Goal: Task Accomplishment & Management: Manage account settings

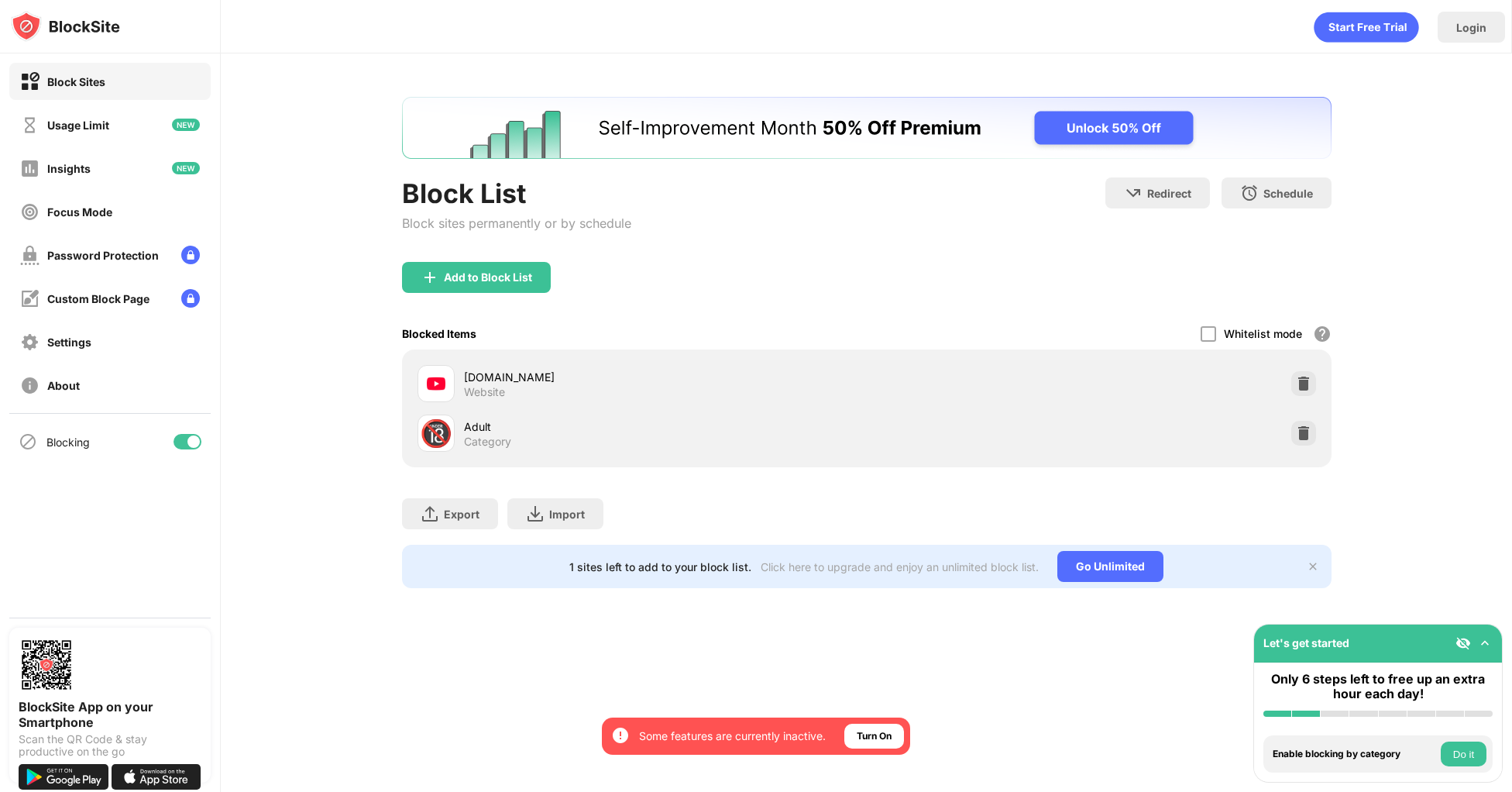
click at [1309, 379] on img at bounding box center [1304, 384] width 16 height 16
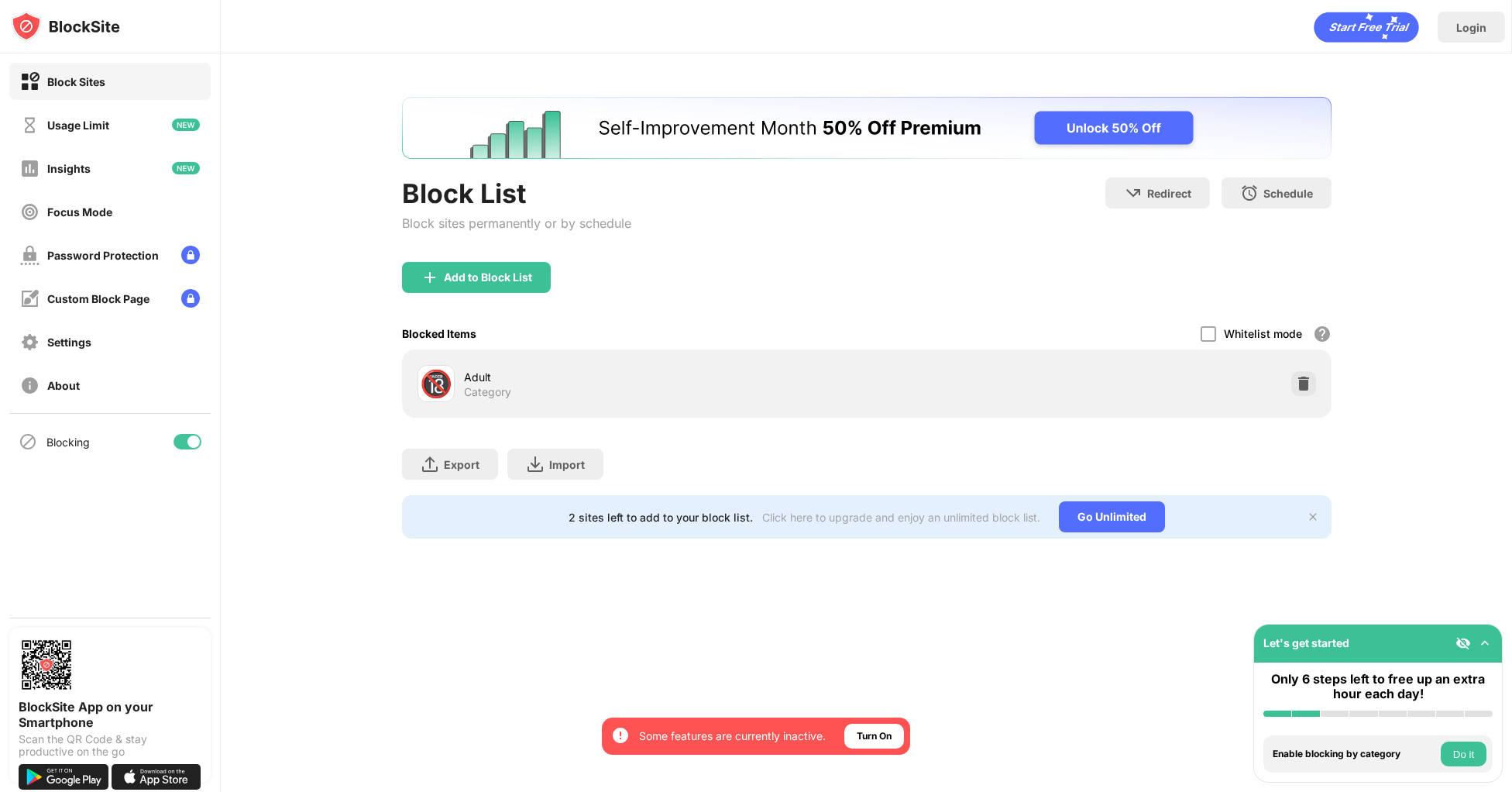
click at [815, 281] on div "Add to Block List" at bounding box center [867, 290] width 930 height 56
click at [475, 282] on div "Add to Block List" at bounding box center [487, 277] width 88 height 12
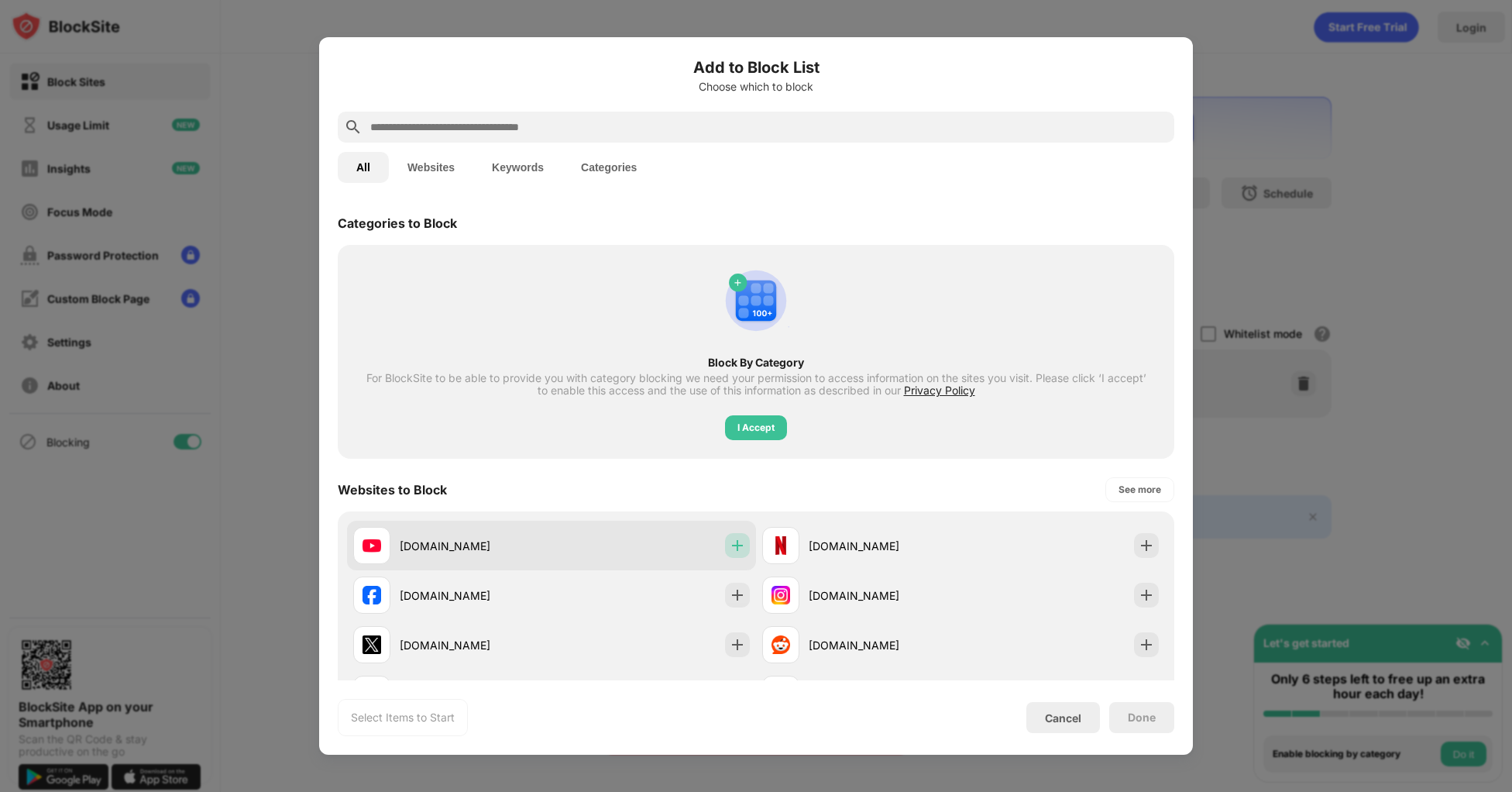
click at [730, 546] on img at bounding box center [738, 546] width 16 height 16
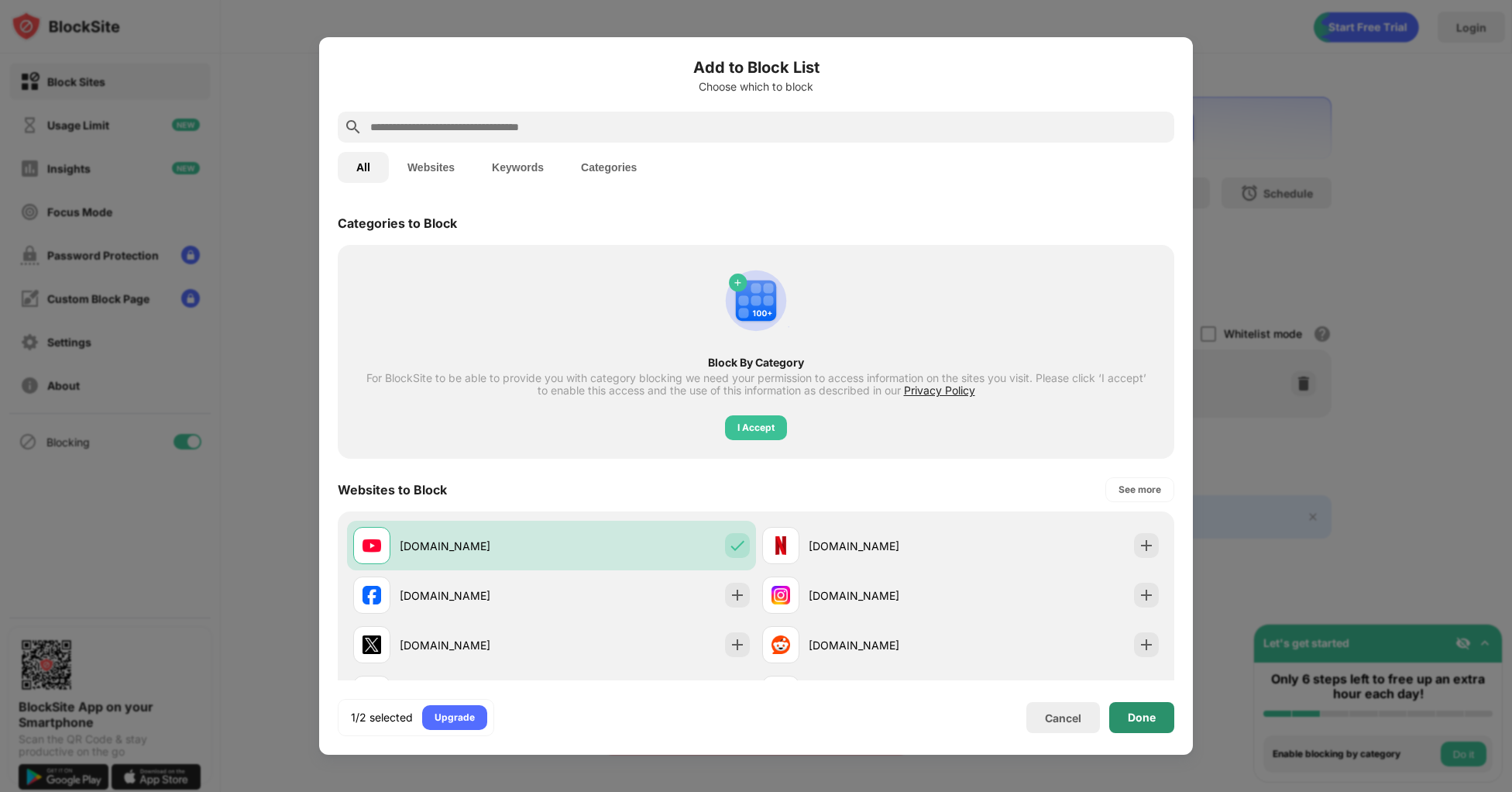
click at [1127, 719] on div "Done" at bounding box center [1141, 718] width 65 height 31
